Goal: Information Seeking & Learning: Learn about a topic

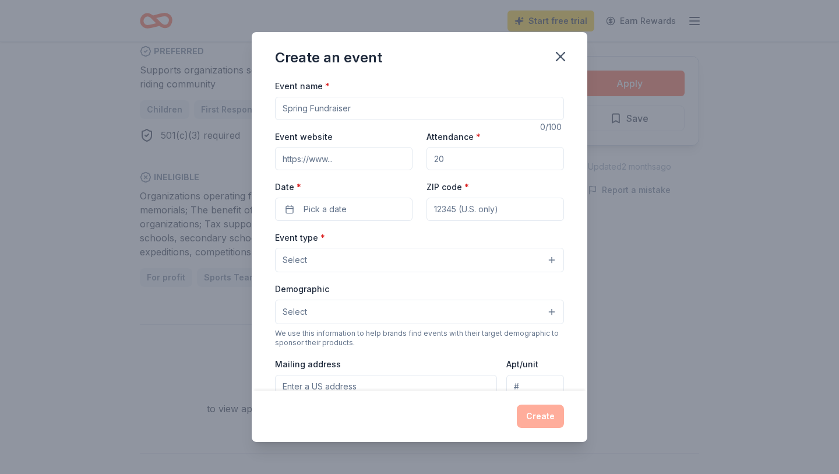
scroll to position [0, 1100]
click at [562, 54] on icon "button" at bounding box center [560, 56] width 8 height 8
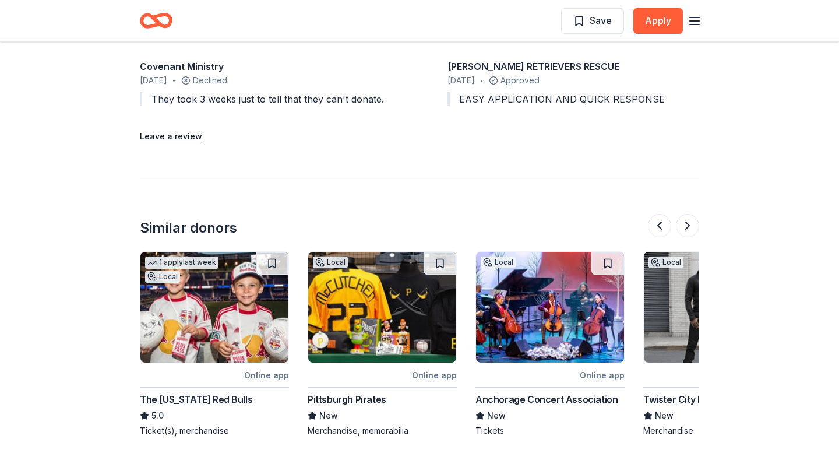
scroll to position [0, 503]
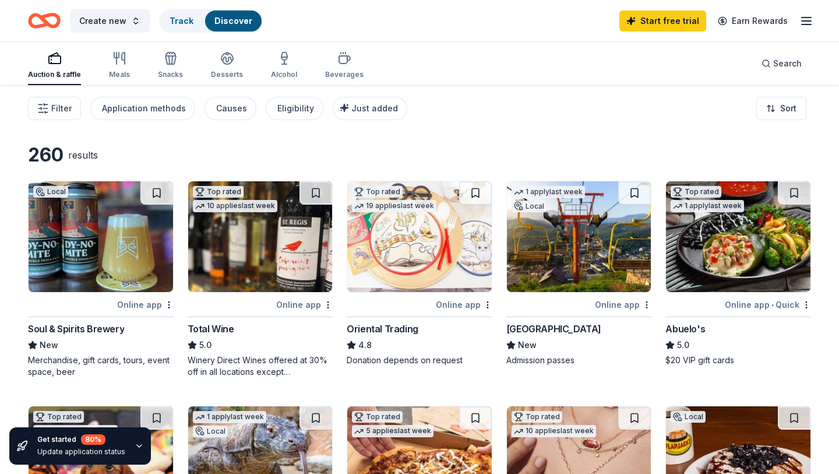
click at [718, 325] on div "Abuelo's" at bounding box center [738, 329] width 146 height 14
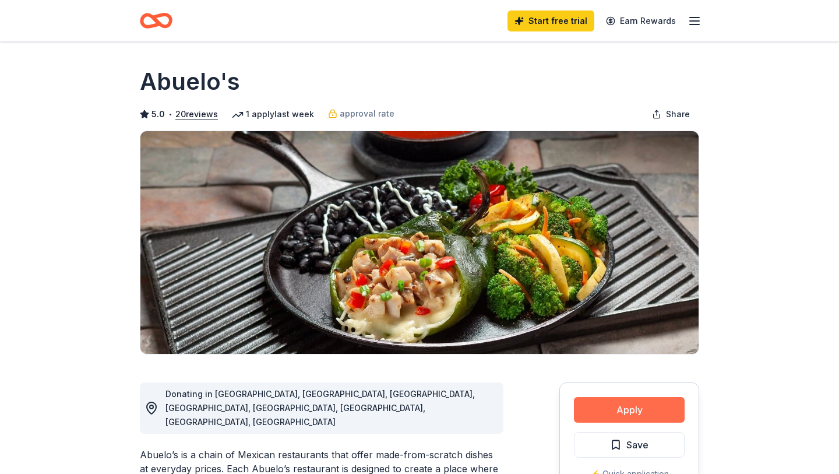
click at [632, 410] on button "Apply" at bounding box center [629, 410] width 111 height 26
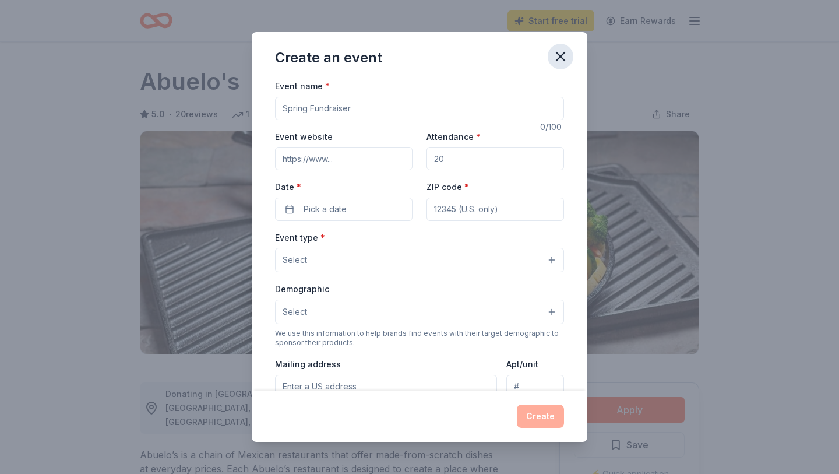
click at [563, 55] on icon "button" at bounding box center [560, 56] width 16 height 16
